Goal: Check status: Check status

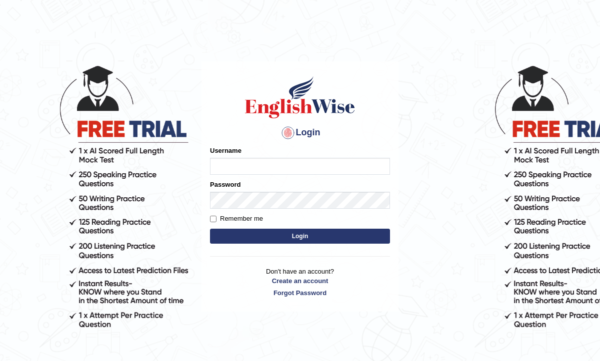
click at [247, 162] on input "Username" at bounding box center [300, 166] width 180 height 17
type input "0468472829"
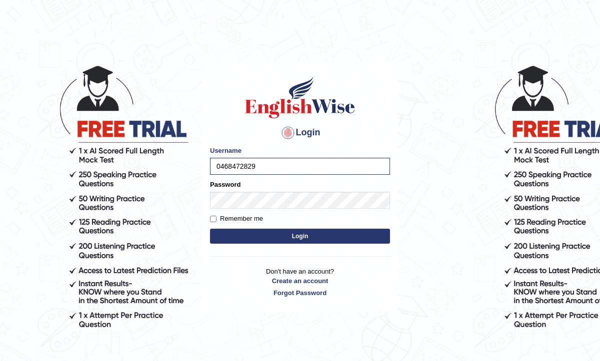
click at [286, 235] on button "Login" at bounding box center [300, 236] width 180 height 15
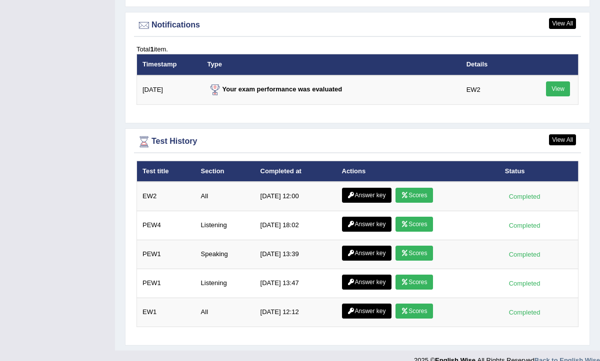
scroll to position [1285, 0]
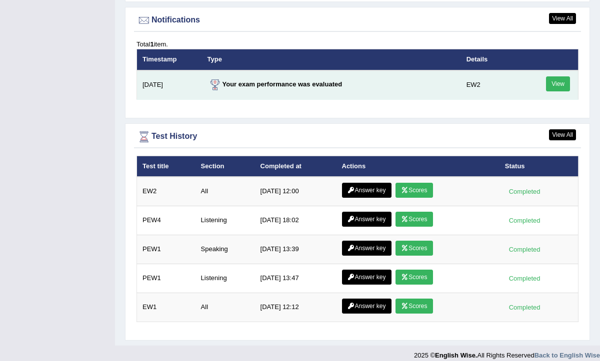
click at [555, 78] on link "View" at bounding box center [558, 83] width 24 height 15
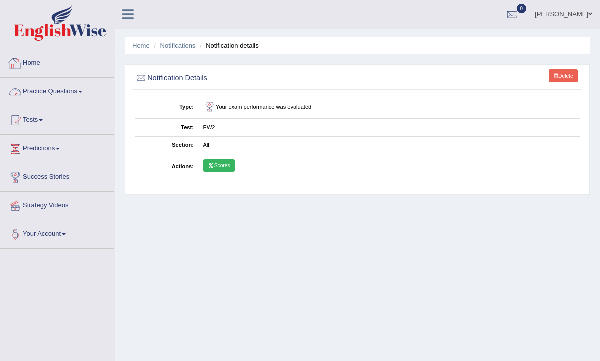
click at [45, 66] on link "Home" at bounding box center [57, 61] width 114 height 25
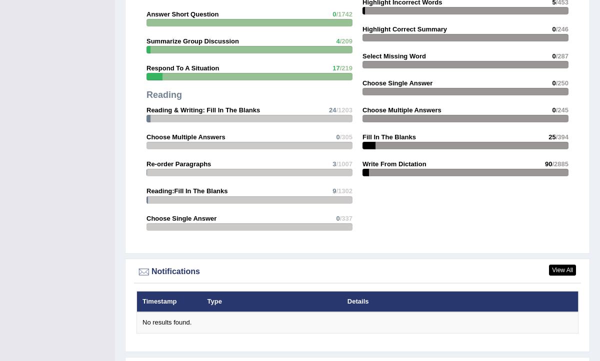
scroll to position [1203, 0]
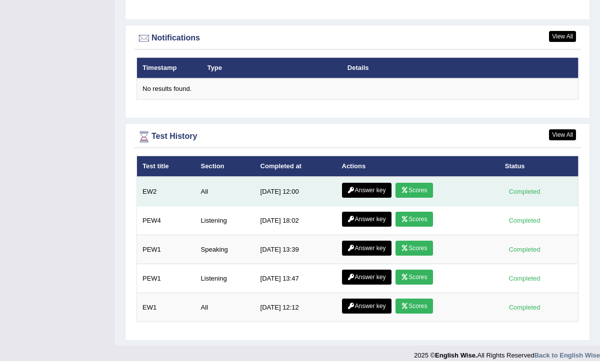
click at [419, 183] on link "Scores" at bounding box center [413, 190] width 37 height 15
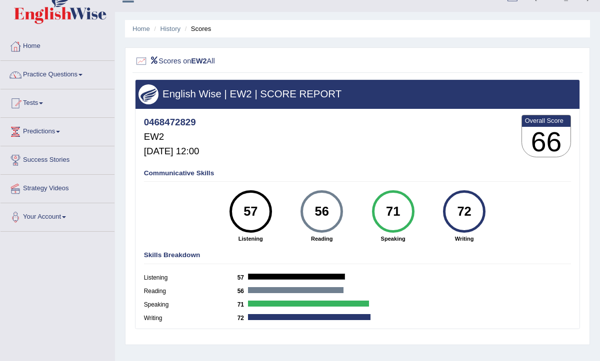
scroll to position [15, 0]
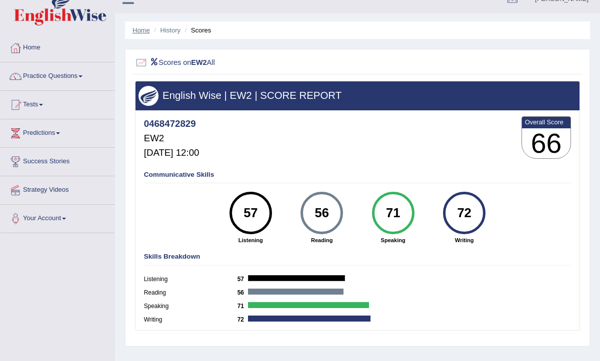
click at [138, 30] on link "Home" at bounding box center [140, 29] width 17 height 7
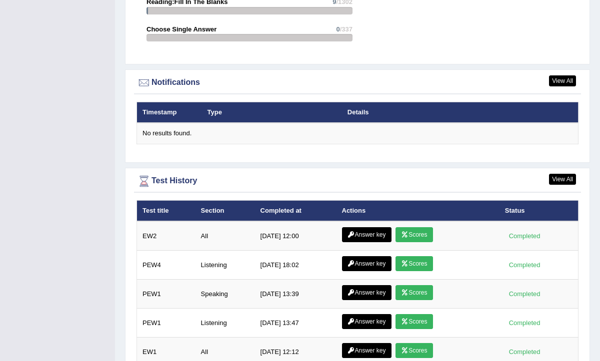
scroll to position [1158, 0]
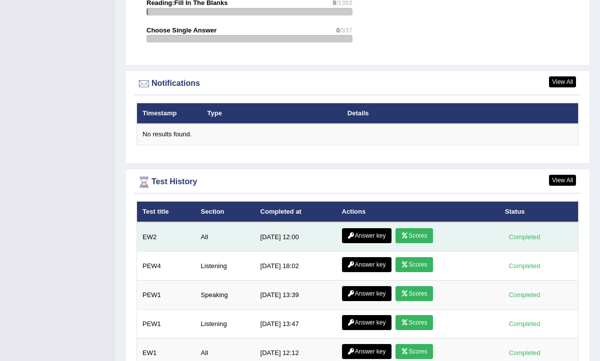
click at [373, 228] on link "Answer key" at bounding box center [366, 235] width 49 height 15
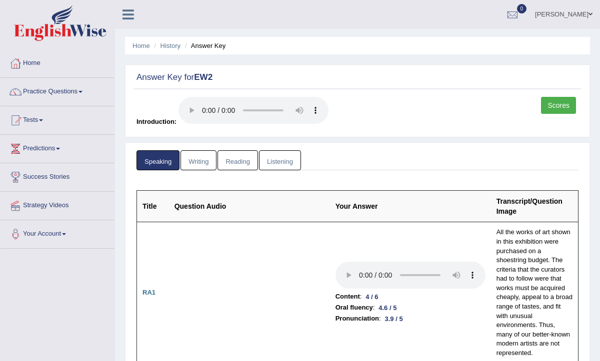
click at [203, 160] on link "Writing" at bounding box center [198, 160] width 36 height 20
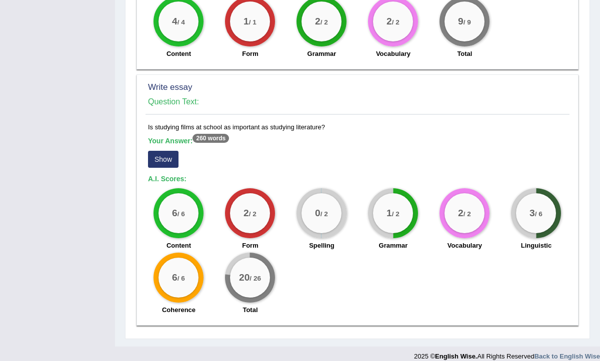
scroll to position [750, 0]
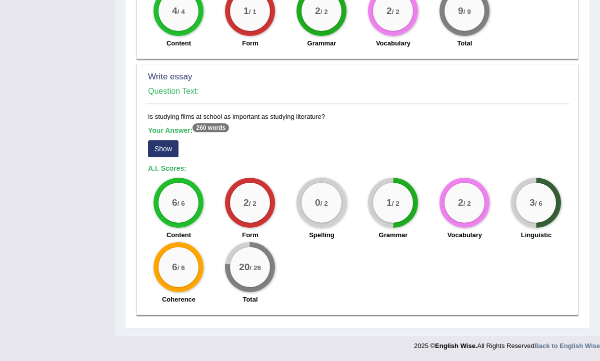
click at [155, 150] on button "Show" at bounding box center [163, 148] width 30 height 17
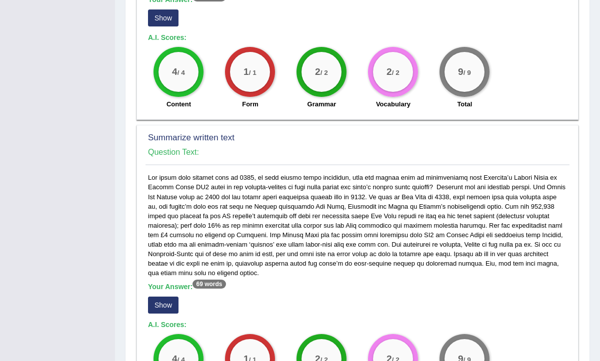
scroll to position [0, 0]
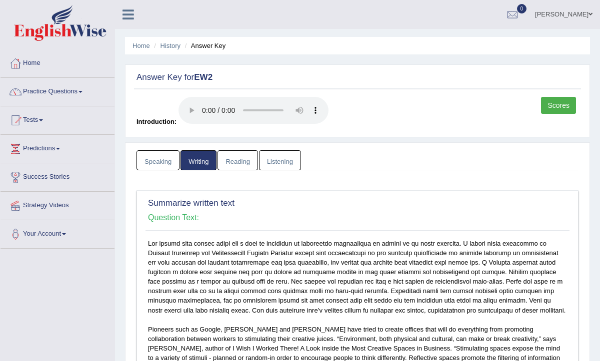
click at [231, 159] on link "Reading" at bounding box center [237, 160] width 40 height 20
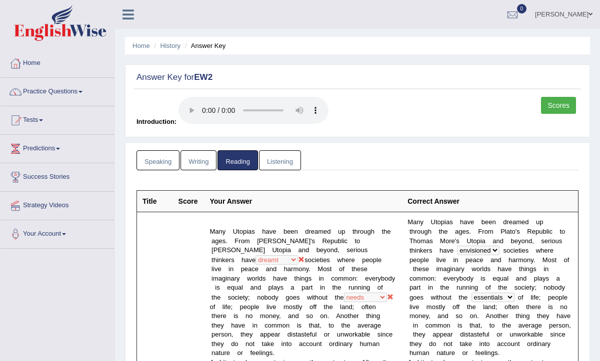
click at [279, 161] on link "Listening" at bounding box center [280, 160] width 42 height 20
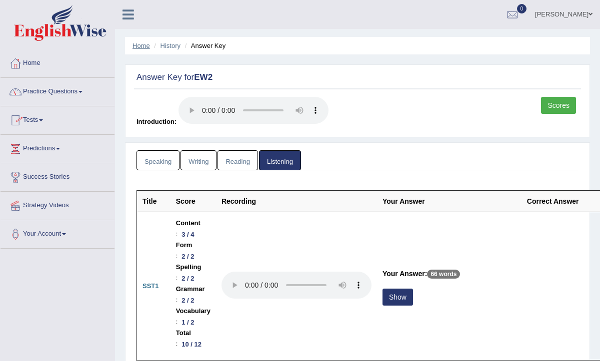
click at [139, 46] on link "Home" at bounding box center [140, 45] width 17 height 7
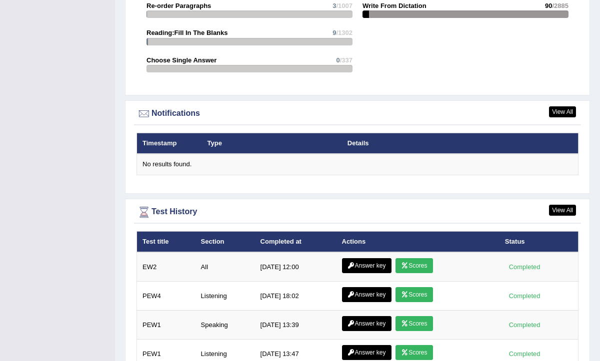
scroll to position [1203, 0]
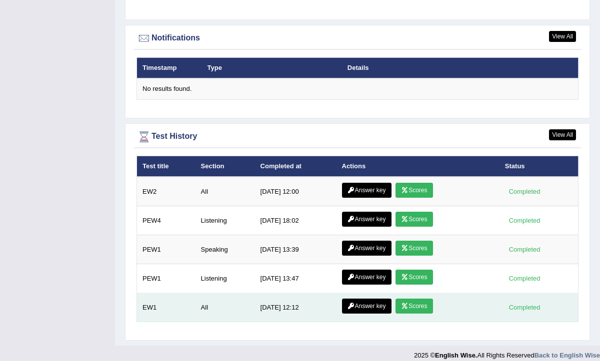
click at [420, 300] on link "Scores" at bounding box center [413, 306] width 37 height 15
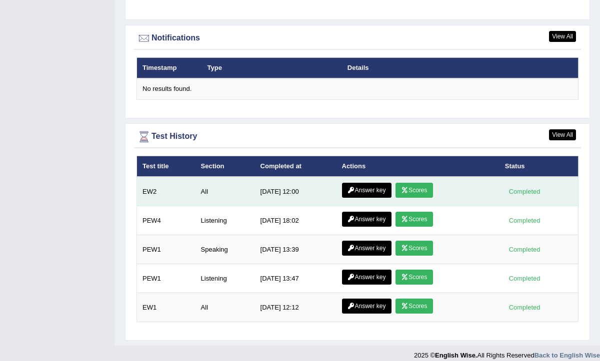
scroll to position [1183, 0]
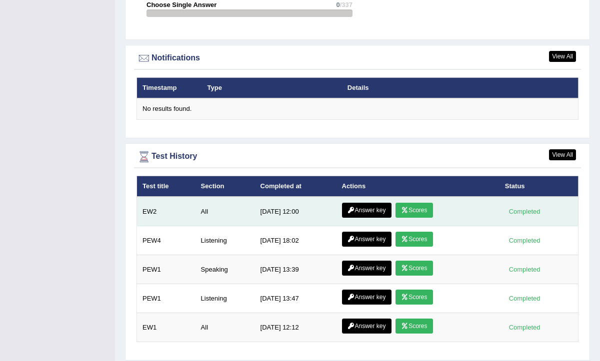
click at [414, 203] on link "Scores" at bounding box center [413, 210] width 37 height 15
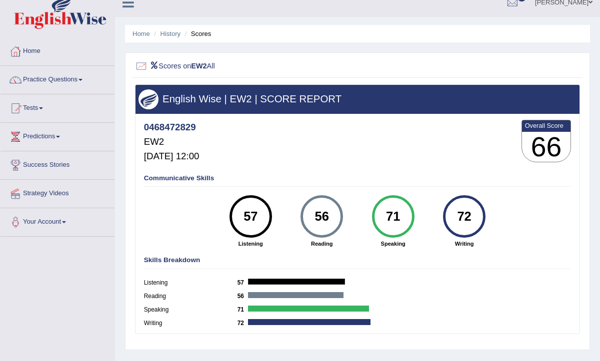
scroll to position [4, 0]
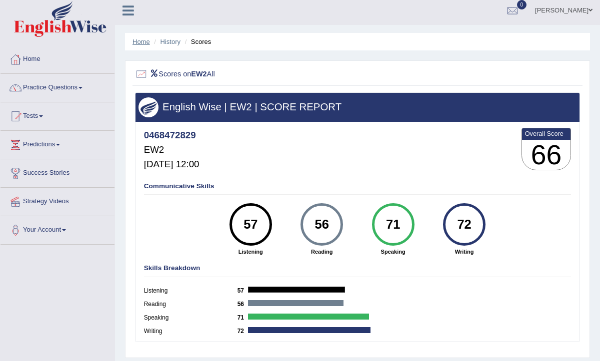
click at [138, 39] on link "Home" at bounding box center [140, 41] width 17 height 7
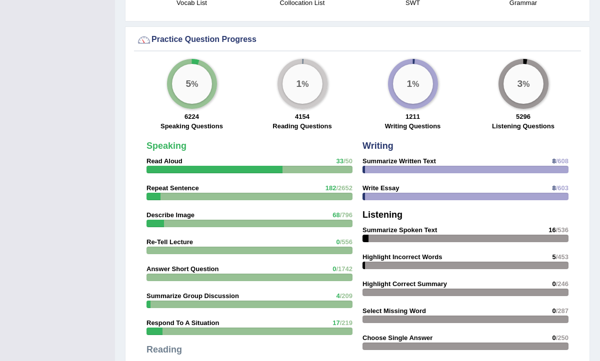
scroll to position [1203, 0]
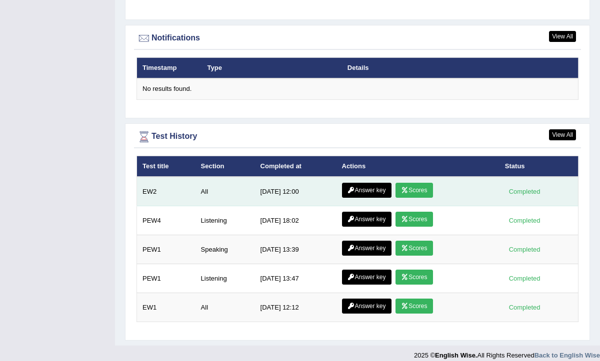
click at [415, 183] on link "Scores" at bounding box center [413, 190] width 37 height 15
click at [361, 183] on link "Answer key" at bounding box center [366, 190] width 49 height 15
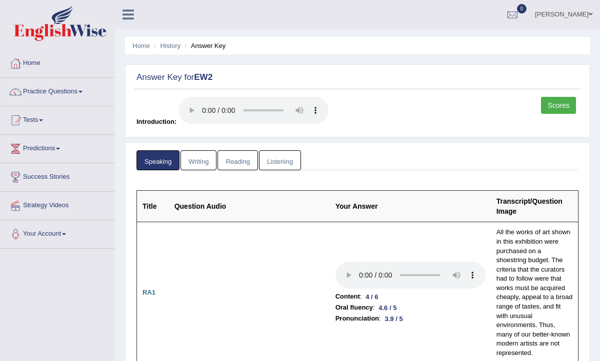
click at [205, 164] on link "Writing" at bounding box center [198, 160] width 36 height 20
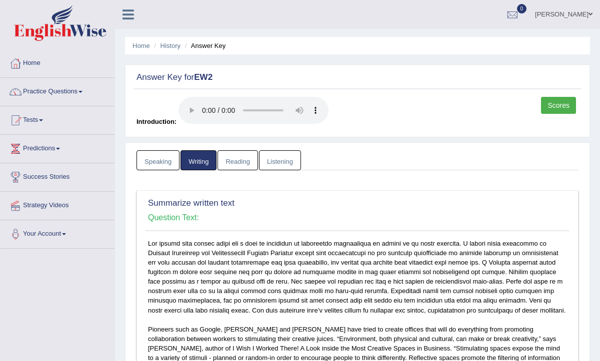
click at [235, 165] on link "Reading" at bounding box center [237, 160] width 40 height 20
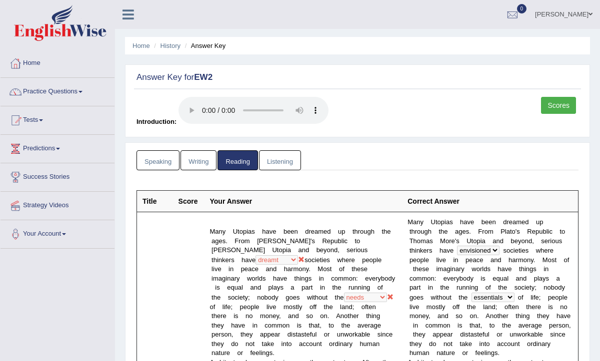
click at [273, 159] on link "Listening" at bounding box center [280, 160] width 42 height 20
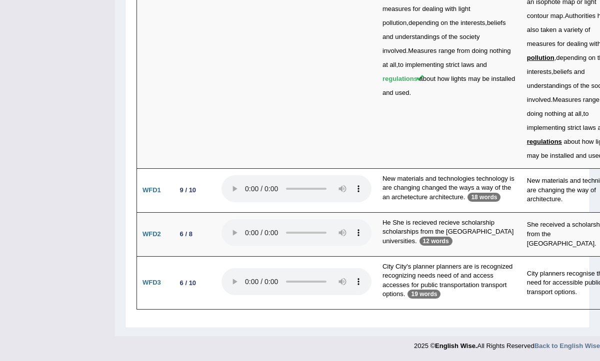
scroll to position [3374, 0]
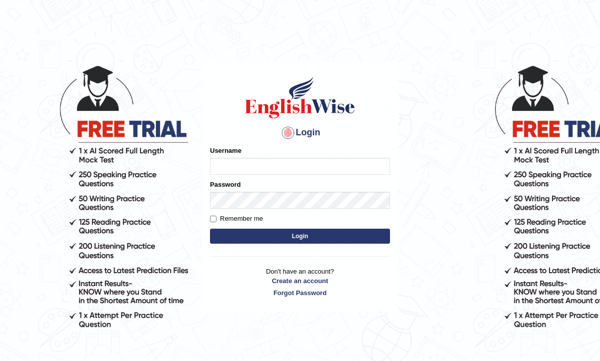
click at [227, 165] on input "Username" at bounding box center [300, 166] width 180 height 17
type input "0468472829"
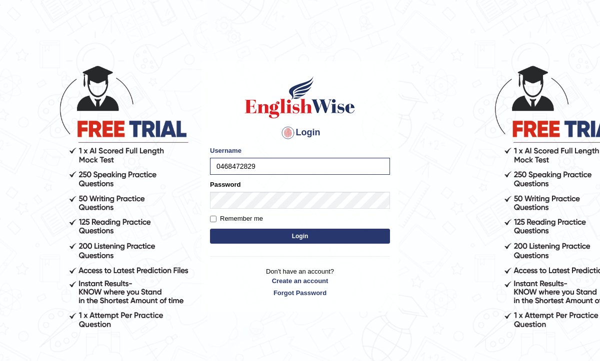
click at [288, 237] on button "Login" at bounding box center [300, 236] width 180 height 15
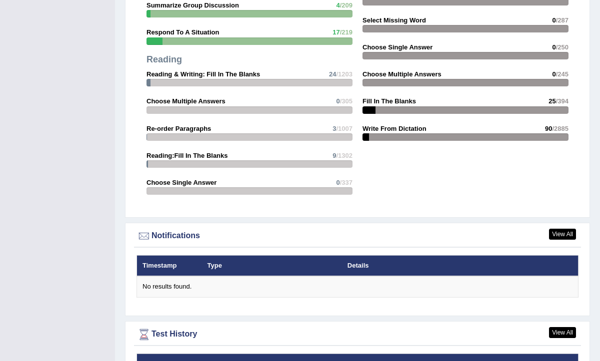
scroll to position [1267, 0]
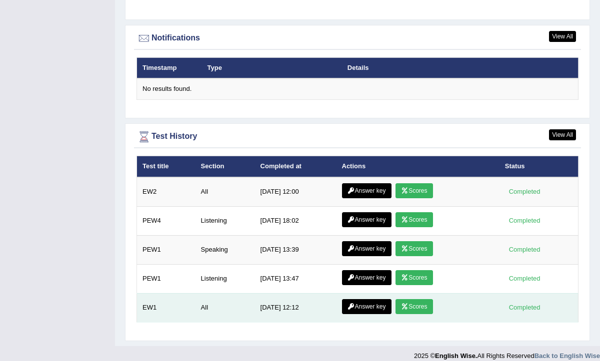
click at [369, 299] on link "Answer key" at bounding box center [366, 306] width 49 height 15
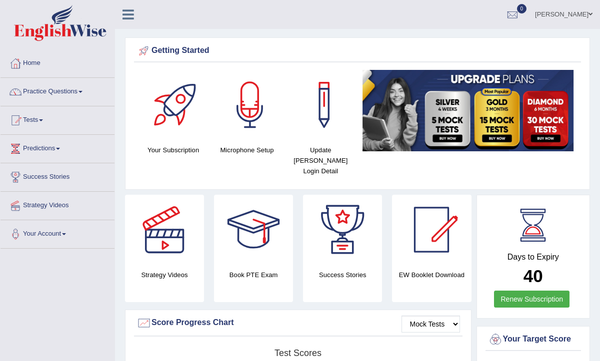
scroll to position [1203, 0]
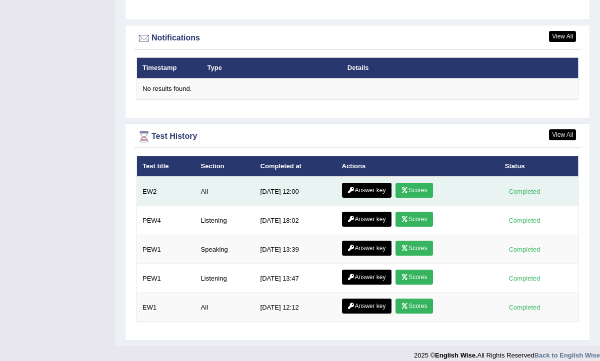
click at [424, 183] on link "Scores" at bounding box center [413, 190] width 37 height 15
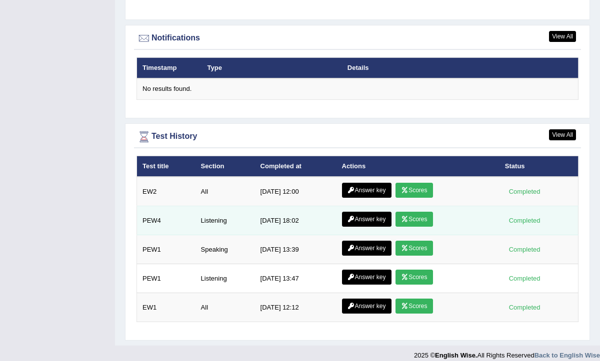
scroll to position [1203, 0]
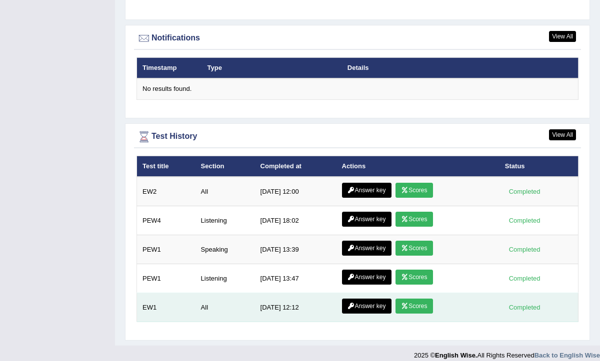
click at [416, 299] on link "Scores" at bounding box center [413, 306] width 37 height 15
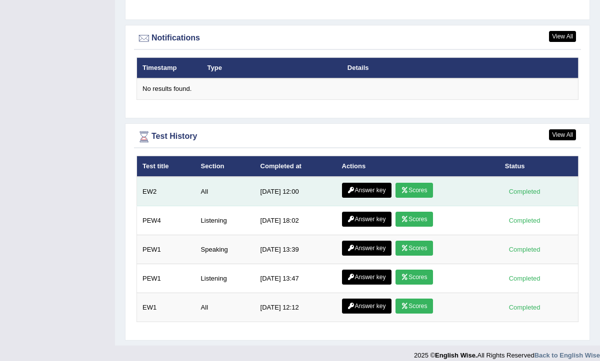
click at [361, 183] on link "Answer key" at bounding box center [366, 190] width 49 height 15
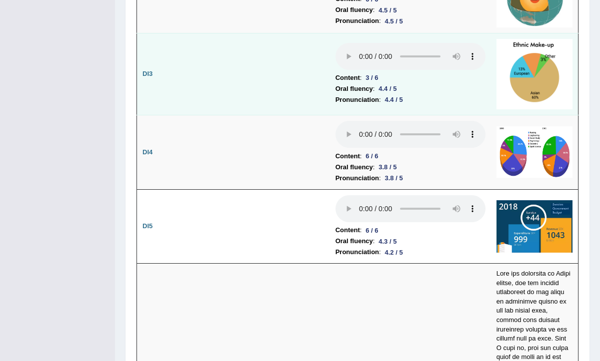
scroll to position [1976, 0]
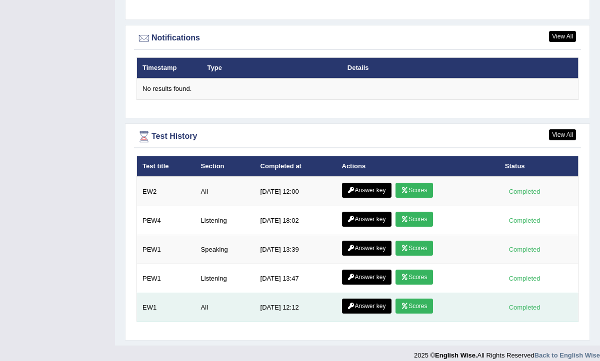
click at [367, 299] on link "Answer key" at bounding box center [366, 306] width 49 height 15
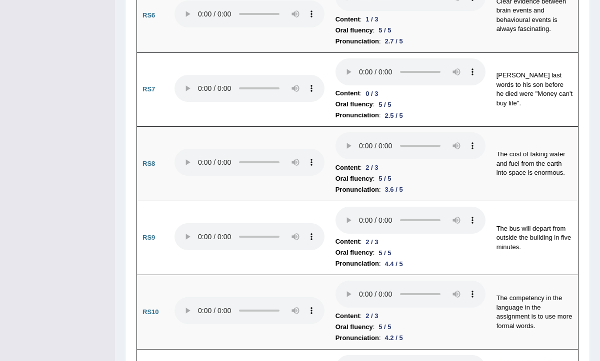
scroll to position [1621, 0]
